Goal: Task Accomplishment & Management: Complete application form

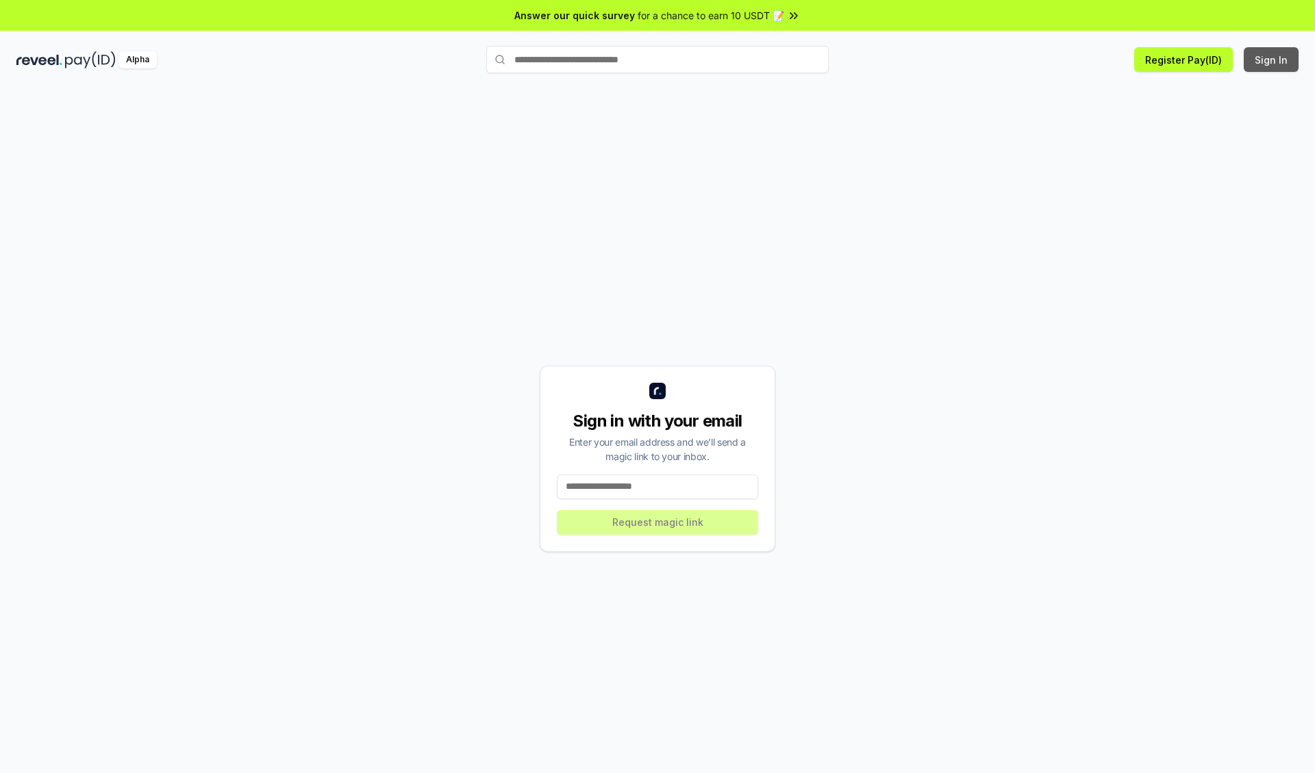
click at [1272, 60] on button "Sign In" at bounding box center [1271, 59] width 55 height 25
type input "**********"
click at [658, 522] on button "Request magic link" at bounding box center [657, 522] width 201 height 25
